Goal: Task Accomplishment & Management: Manage account settings

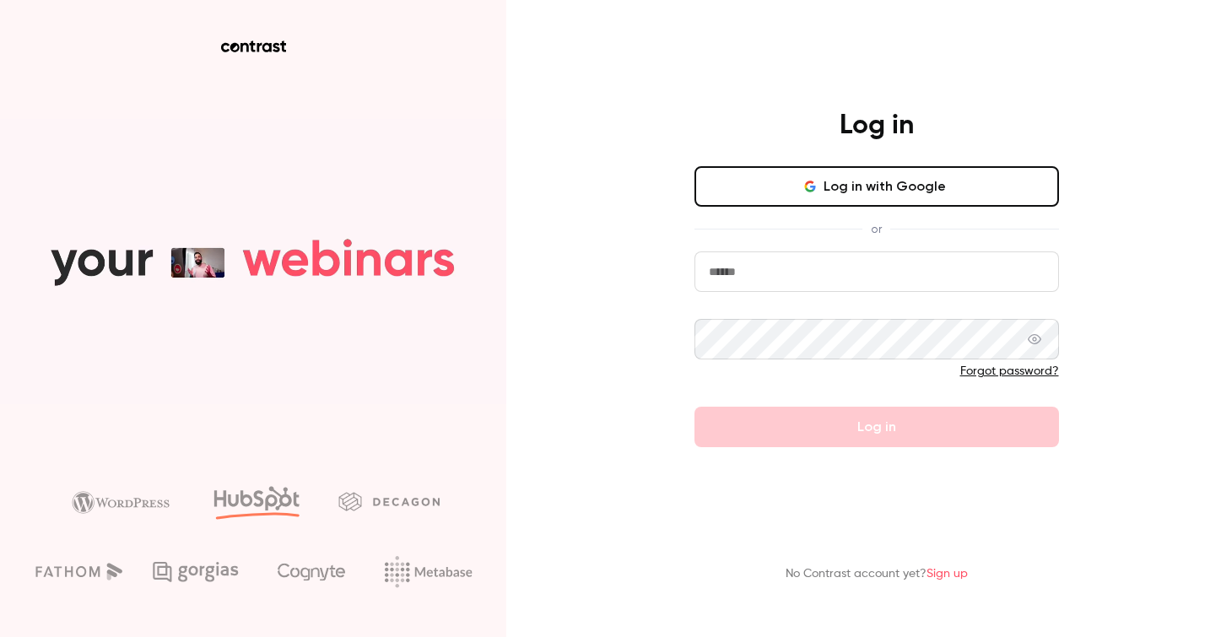
type input "**********"
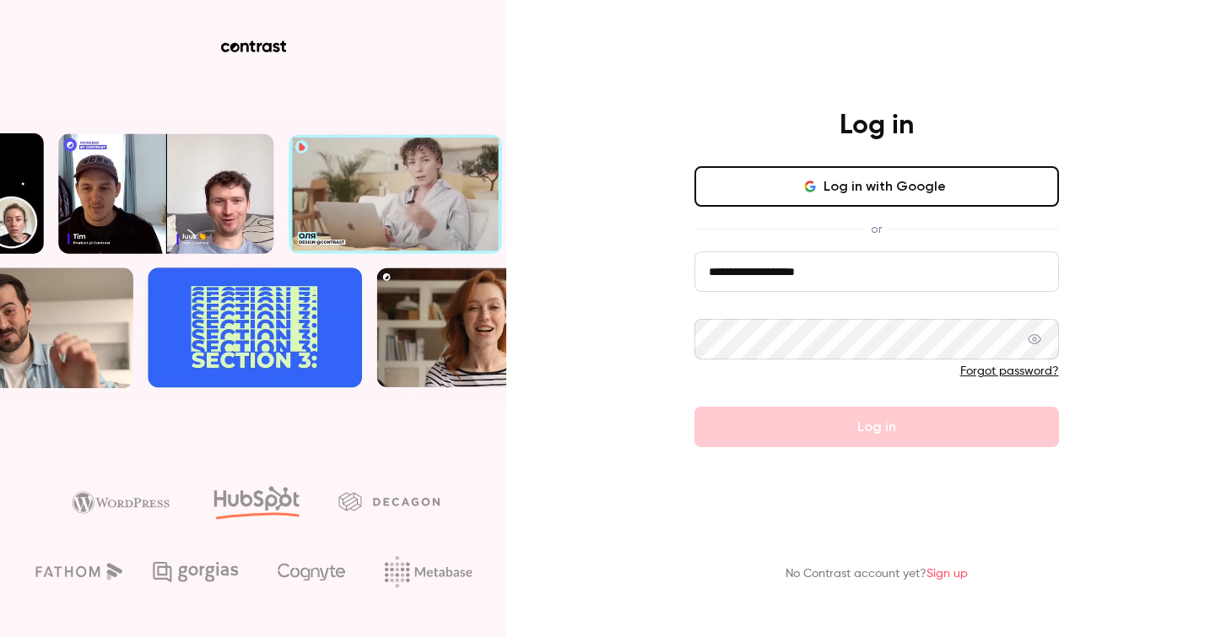
click at [874, 441] on form "**********" at bounding box center [877, 350] width 365 height 196
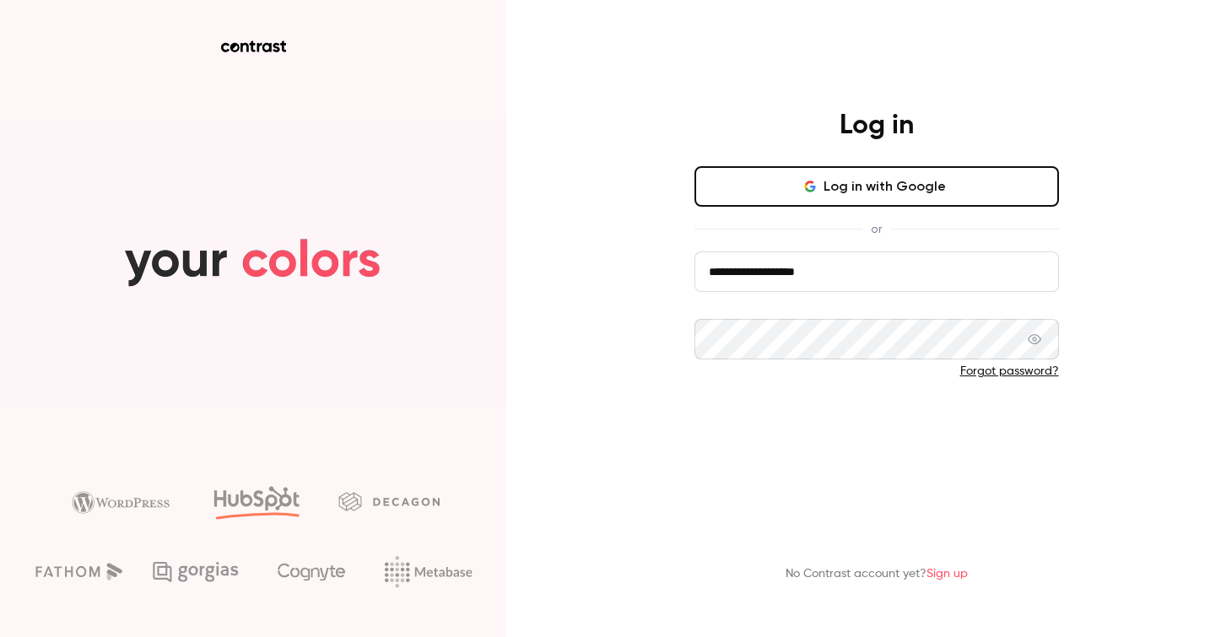
click at [858, 438] on button "Log in" at bounding box center [877, 427] width 365 height 41
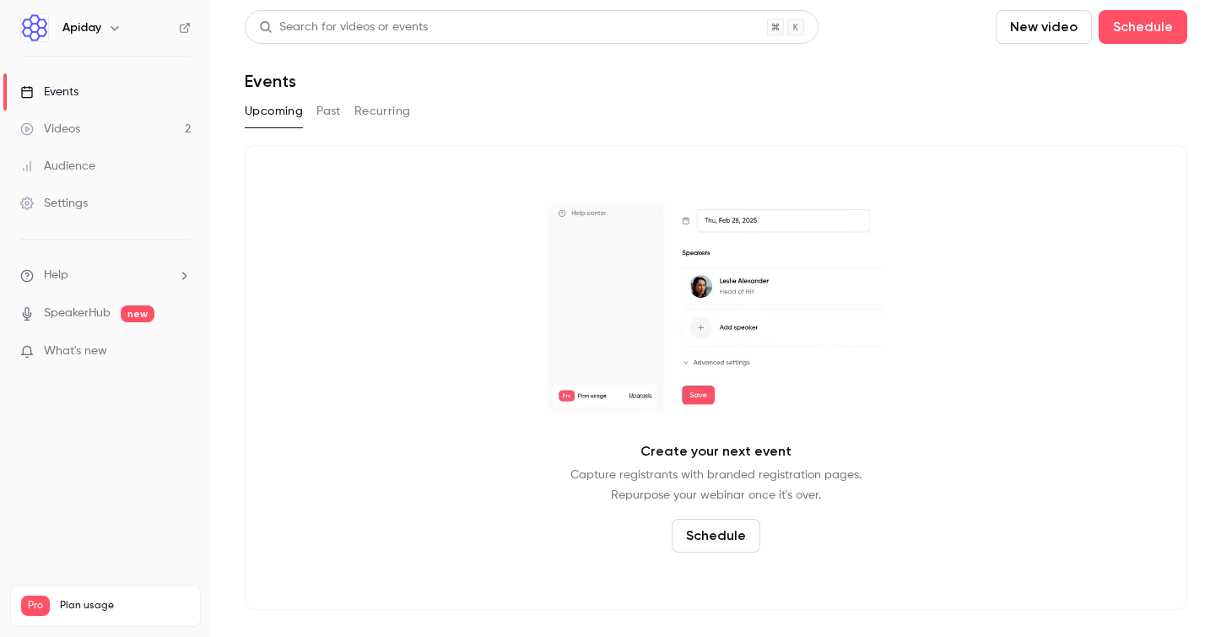
click at [122, 131] on link "Videos 2" at bounding box center [105, 129] width 211 height 37
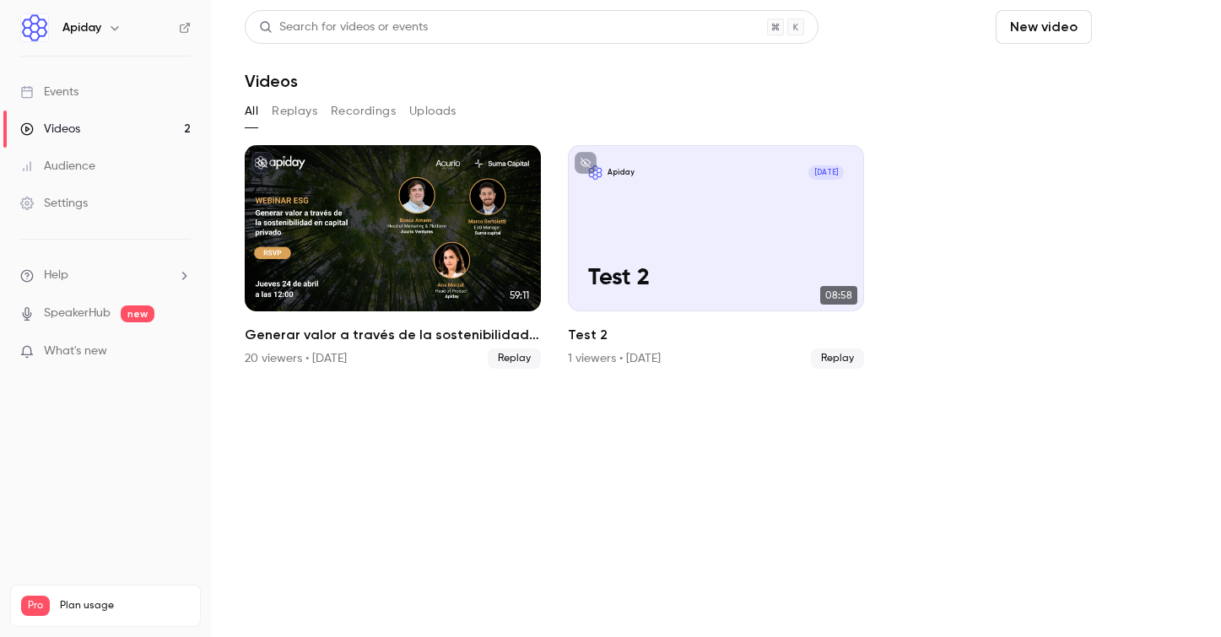
click at [1152, 29] on button "Schedule" at bounding box center [1143, 27] width 89 height 34
click at [1119, 84] on li "One time event" at bounding box center [1095, 73] width 182 height 44
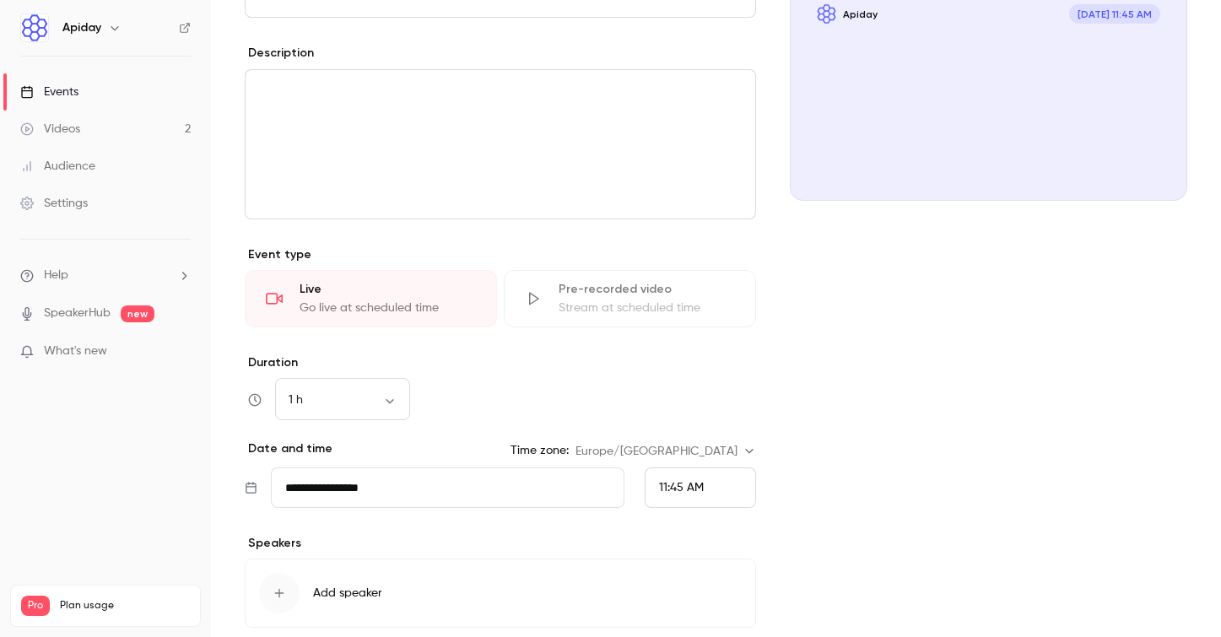
scroll to position [25, 0]
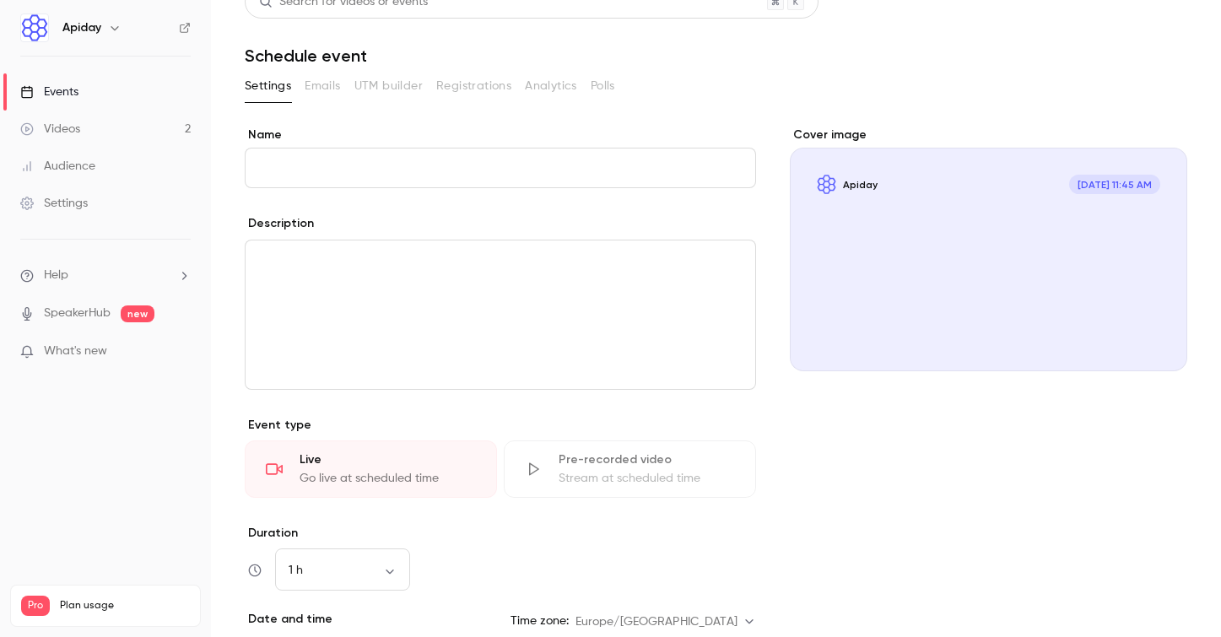
click at [128, 87] on link "Events" at bounding box center [105, 91] width 211 height 37
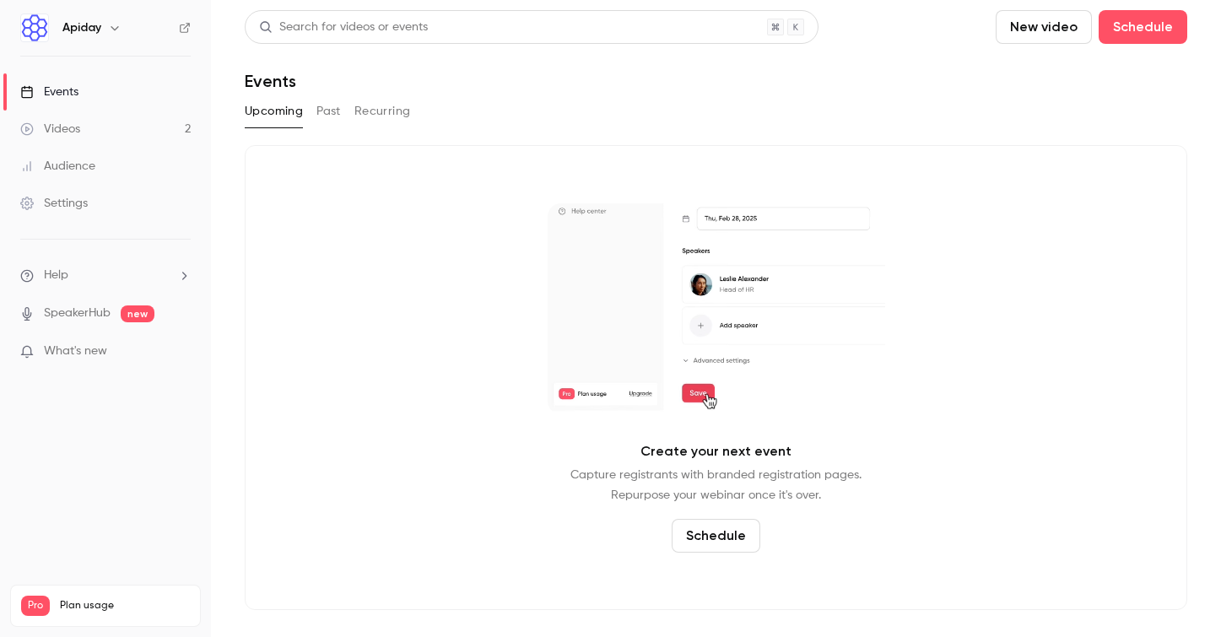
click at [112, 121] on link "Videos 2" at bounding box center [105, 129] width 211 height 37
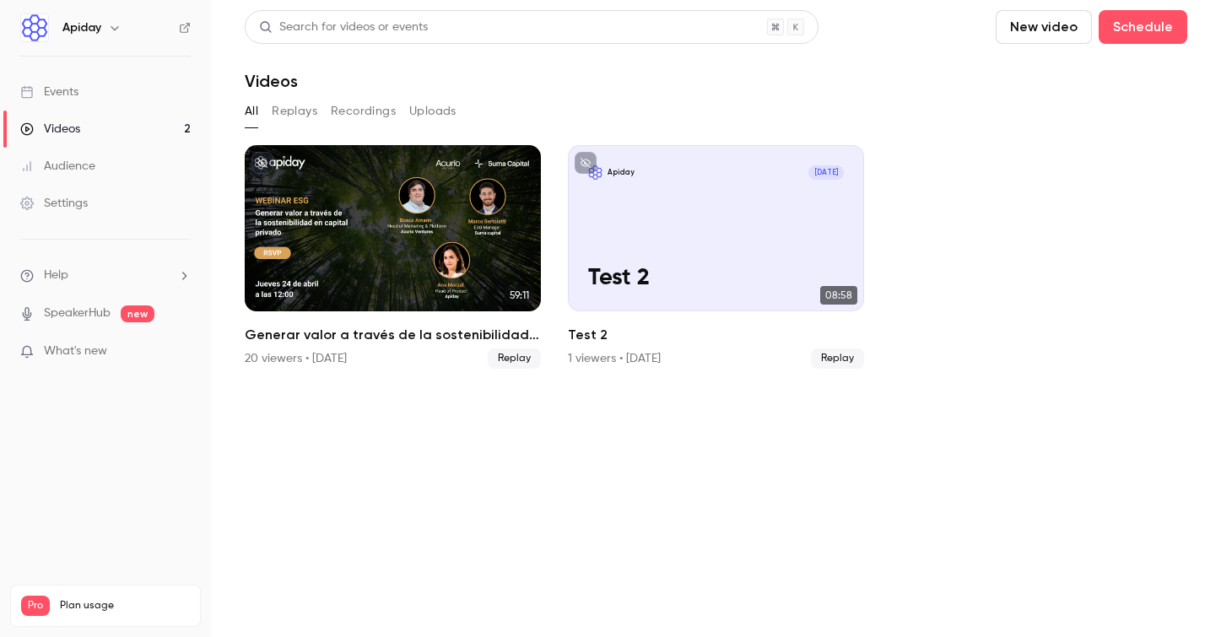
click at [289, 118] on button "Replays" at bounding box center [295, 111] width 46 height 27
click at [367, 116] on button "Recordings" at bounding box center [363, 111] width 65 height 27
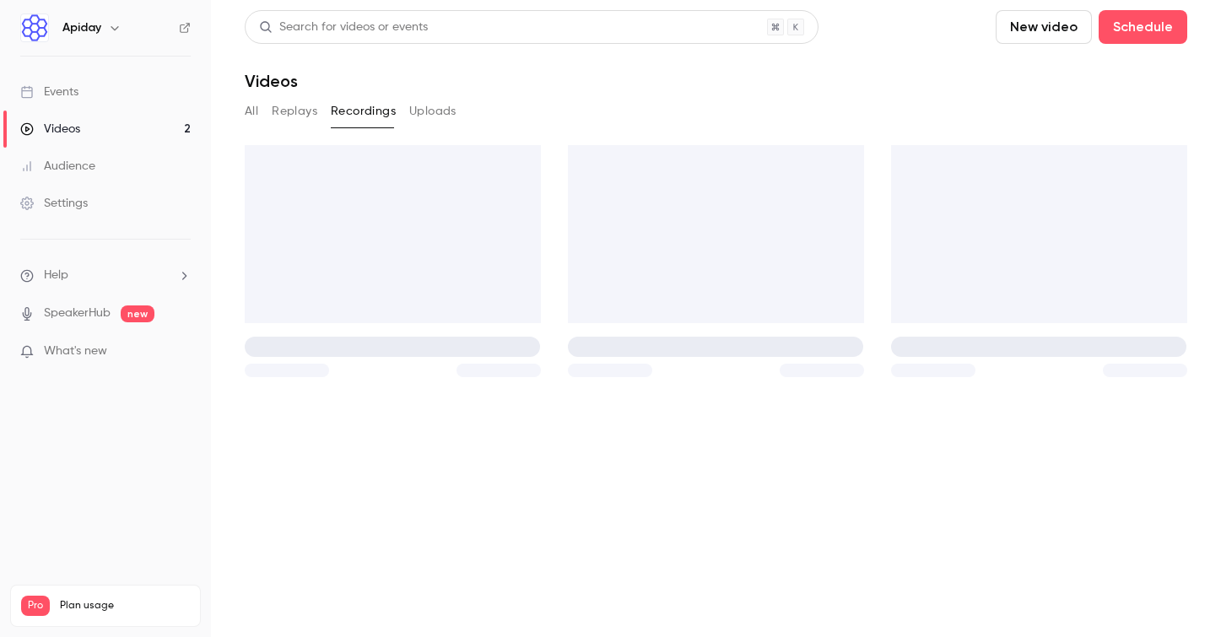
click at [432, 119] on button "Uploads" at bounding box center [432, 111] width 47 height 27
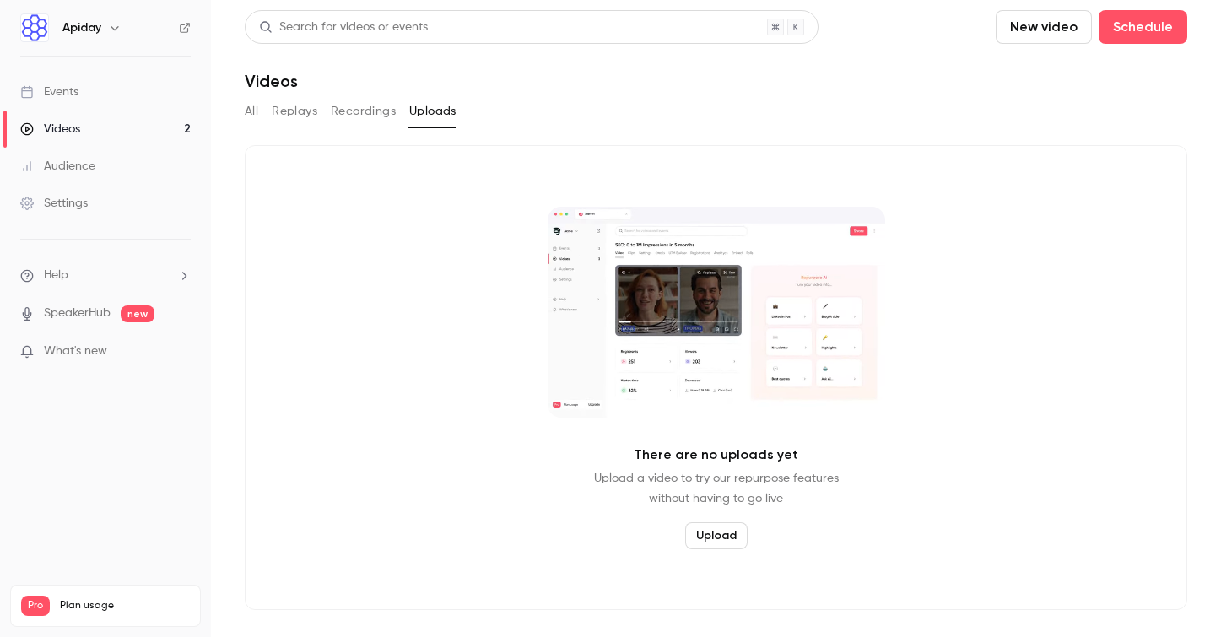
click at [256, 116] on button "All" at bounding box center [252, 111] width 14 height 27
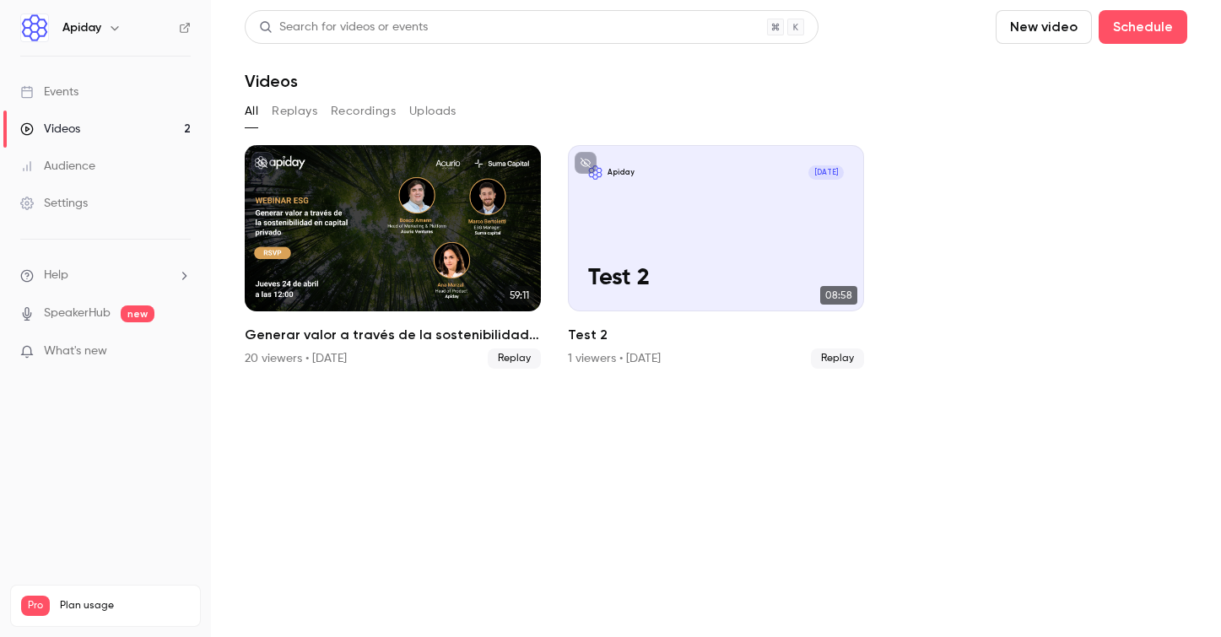
click at [111, 28] on icon "button" at bounding box center [115, 28] width 14 height 14
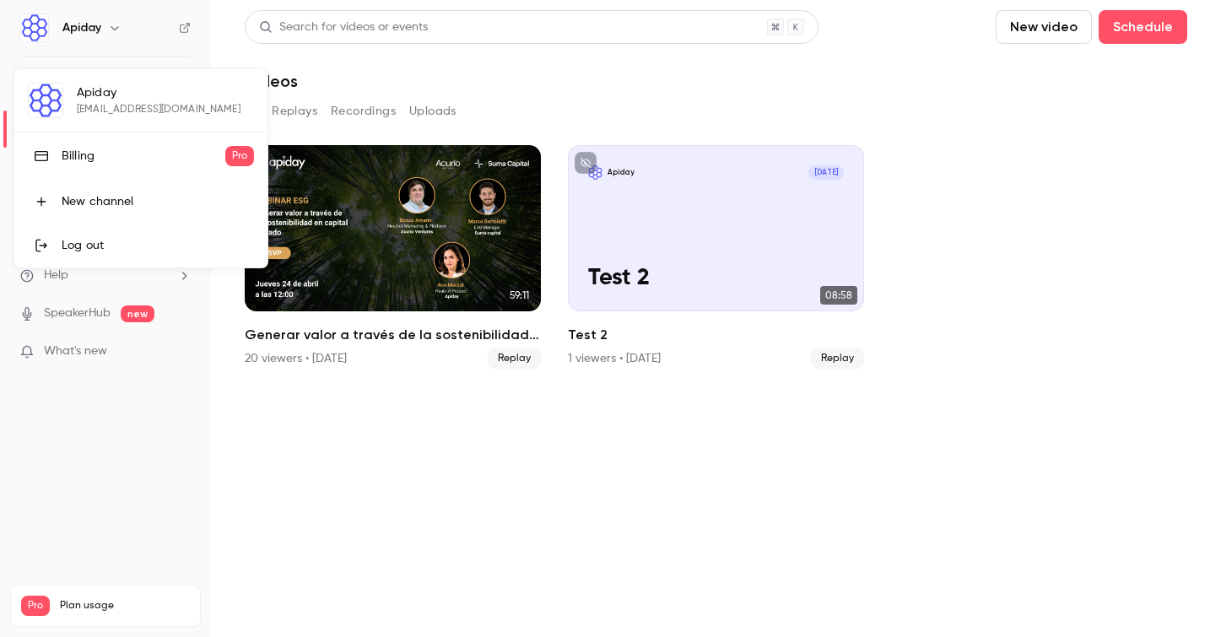
click at [105, 170] on link "Billing Pro" at bounding box center [140, 156] width 253 height 47
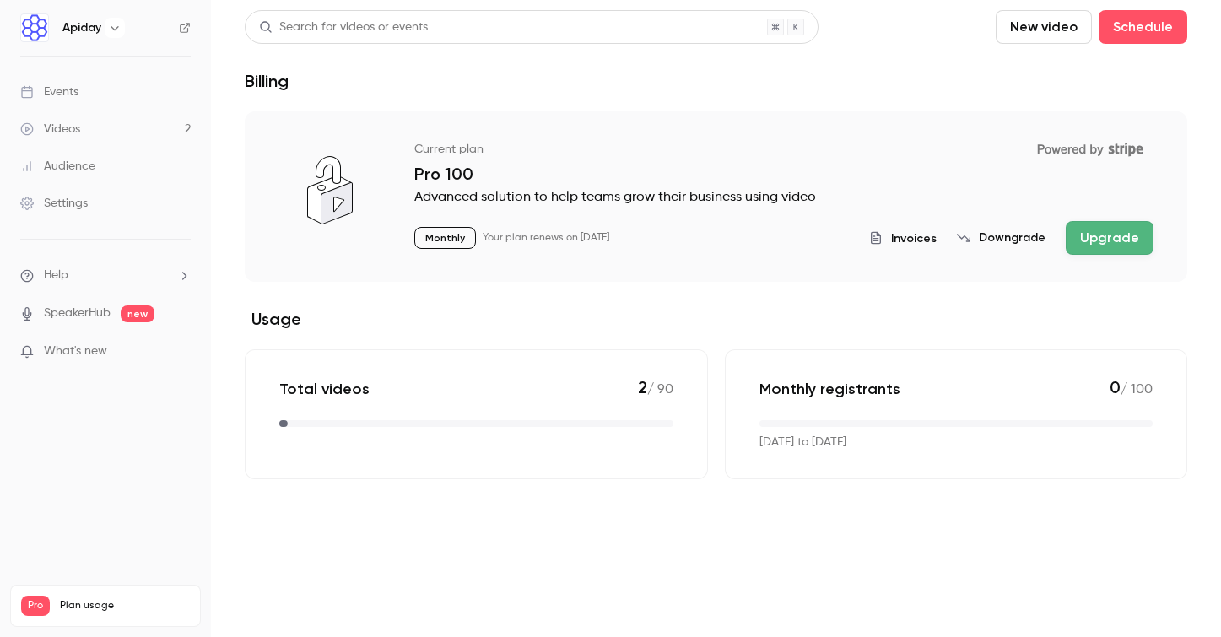
click at [440, 247] on p "Monthly" at bounding box center [445, 238] width 62 height 22
click at [484, 272] on div "Current plan Powered by Stripe Pro 100 Advanced solution to help teams grow the…" at bounding box center [716, 196] width 943 height 170
